Goal: Navigation & Orientation: Find specific page/section

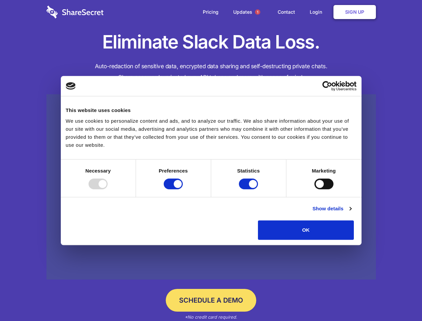
click at [108, 189] on div at bounding box center [98, 183] width 19 height 11
click at [183, 189] on input "Preferences" at bounding box center [173, 183] width 19 height 11
checkbox input "false"
click at [249, 189] on input "Statistics" at bounding box center [248, 183] width 19 height 11
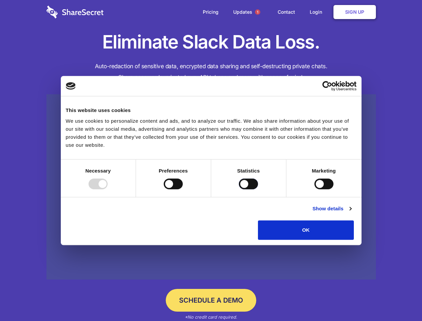
checkbox input "false"
click at [314, 189] on input "Marketing" at bounding box center [323, 183] width 19 height 11
checkbox input "true"
click at [351, 213] on link "Show details" at bounding box center [331, 209] width 39 height 8
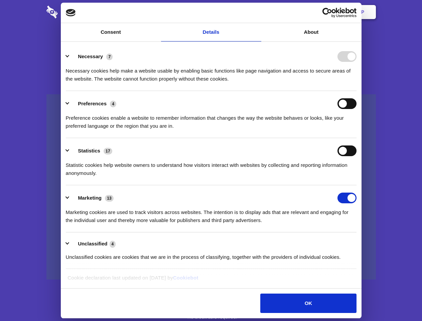
click at [357, 130] on div "Preference cookies enable a website to remember information that changes the wa…" at bounding box center [211, 119] width 291 height 21
click at [257, 12] on span "1" at bounding box center [257, 11] width 5 height 5
